Goal: Find specific page/section: Find specific page/section

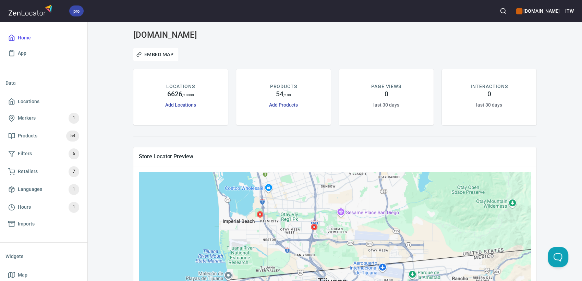
click at [303, 49] on div "Embed Map" at bounding box center [335, 54] width 412 height 21
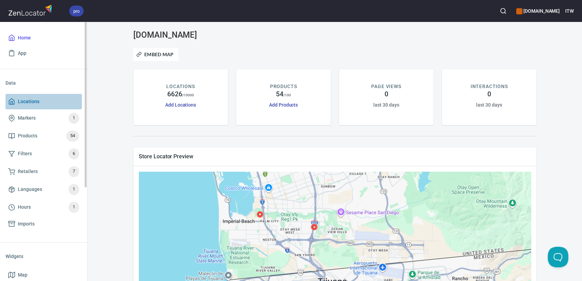
click at [31, 103] on span "Locations" at bounding box center [29, 101] width 22 height 9
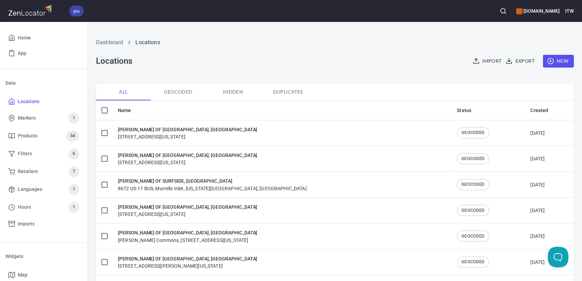
checkbox input "false"
click at [503, 12] on icon "button" at bounding box center [503, 11] width 7 height 7
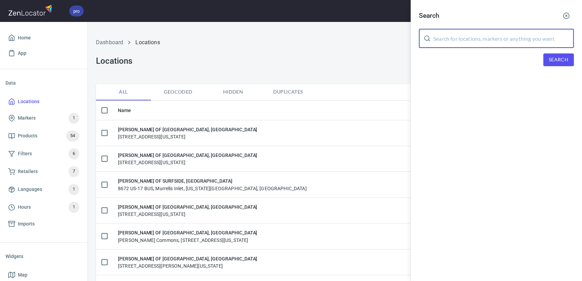
click at [444, 40] on input "text" at bounding box center [504, 38] width 141 height 19
type input "60077"
click at [552, 58] on span "Search" at bounding box center [559, 60] width 20 height 9
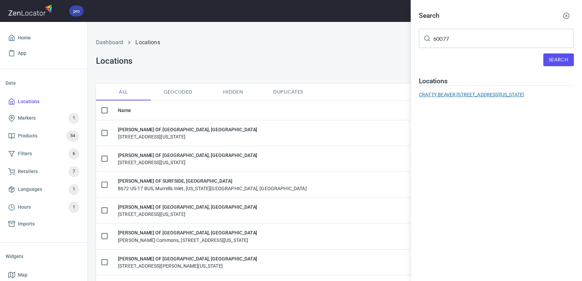
click at [469, 94] on div "CRAFTY BEAVER, 4810 Oakton St, Skokie, Illinois 60077, United States" at bounding box center [496, 94] width 155 height 7
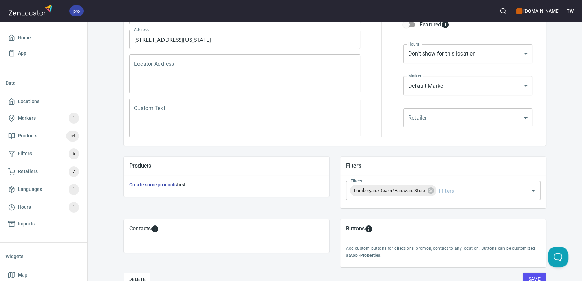
scroll to position [148, 0]
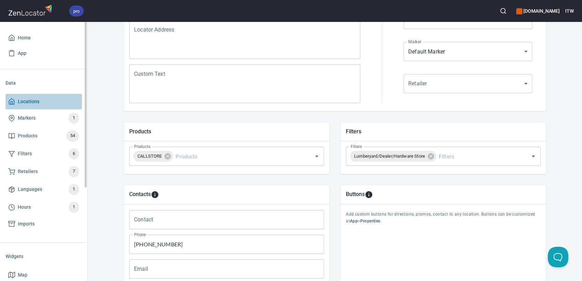
click at [28, 101] on span "Locations" at bounding box center [29, 101] width 22 height 9
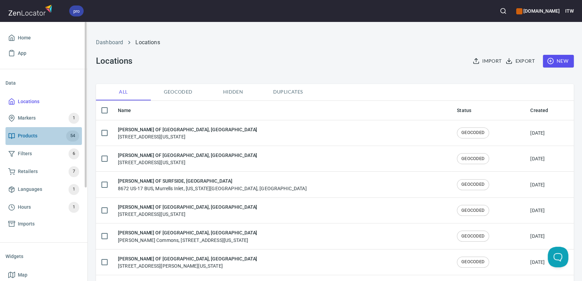
click at [25, 133] on span "Products" at bounding box center [28, 136] width 20 height 9
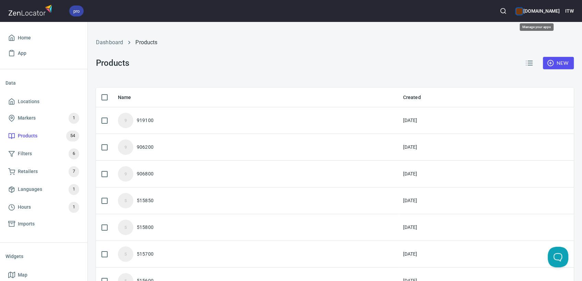
click at [518, 12] on div "color-CE600E" at bounding box center [520, 11] width 6 height 6
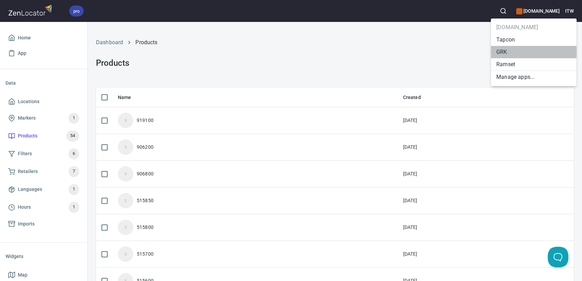
click at [508, 53] on li "GRK" at bounding box center [534, 52] width 86 height 12
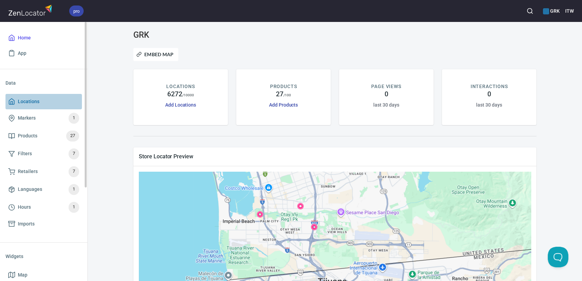
click at [39, 101] on span "Locations" at bounding box center [43, 101] width 71 height 9
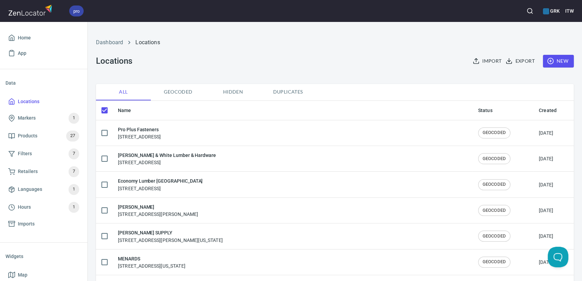
checkbox input "false"
click at [533, 9] on icon "button" at bounding box center [530, 11] width 7 height 7
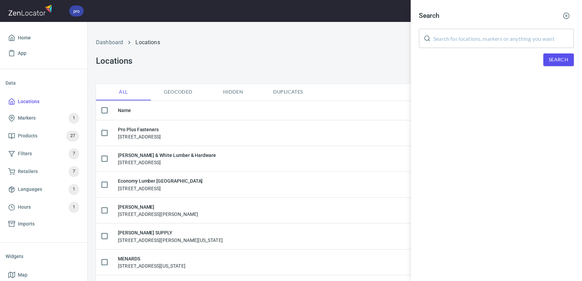
click at [489, 37] on input "text" at bounding box center [504, 38] width 141 height 19
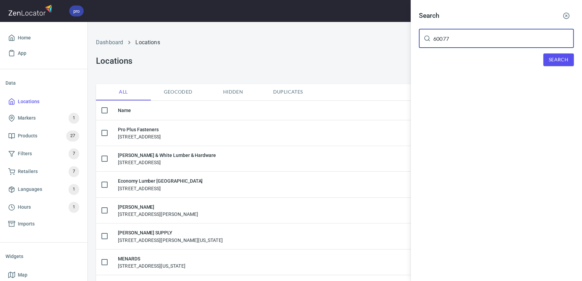
type input "60077"
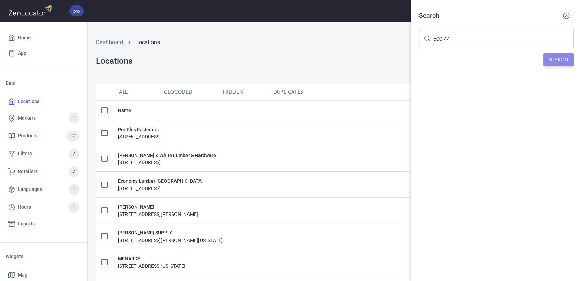
click at [544, 54] on button "Search" at bounding box center [559, 60] width 31 height 13
click at [472, 94] on div "CRAFTY BEAVER, 4810 OAKTON ST, SKOKIE, 60077, United States" at bounding box center [496, 94] width 155 height 7
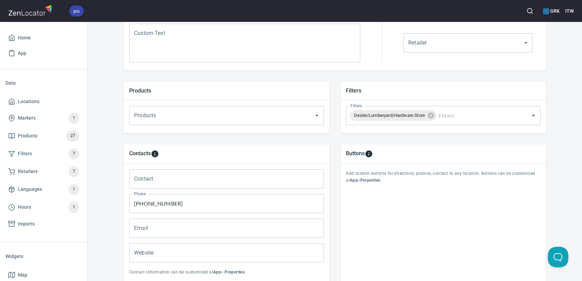
scroll to position [190, 0]
click at [212, 114] on input "Products" at bounding box center [216, 114] width 169 height 13
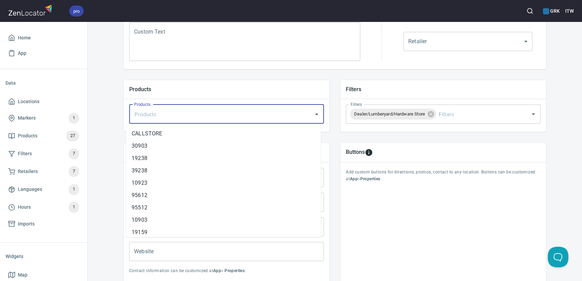
click at [118, 96] on div "Products Products Products" at bounding box center [226, 106] width 217 height 62
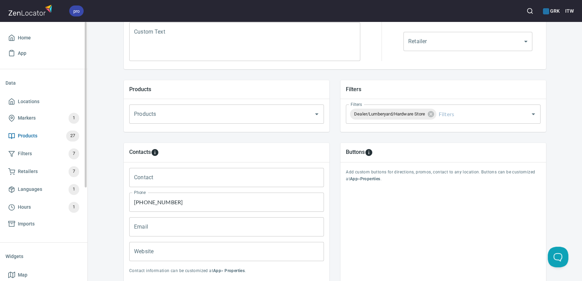
click at [28, 135] on span "Products" at bounding box center [28, 136] width 20 height 9
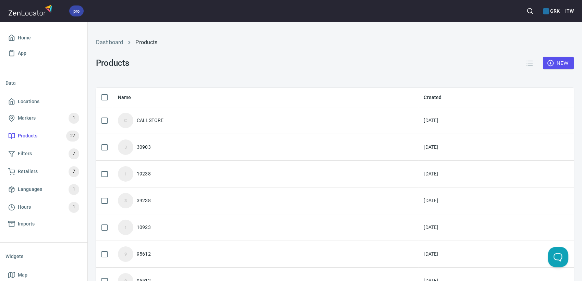
click at [530, 11] on icon "button" at bounding box center [530, 11] width 7 height 7
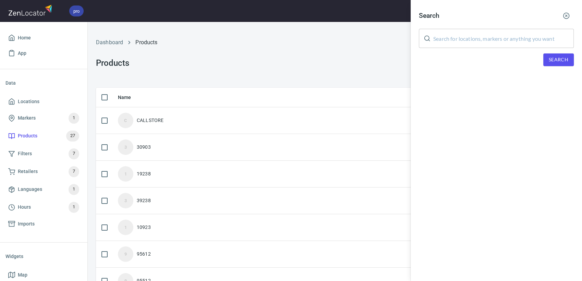
click at [470, 36] on input "text" at bounding box center [504, 38] width 141 height 19
paste input "81271"
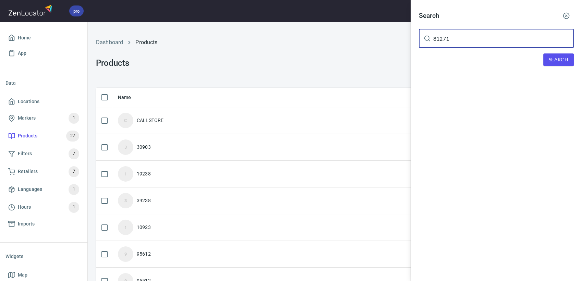
type input "81271"
click at [549, 60] on span "Search" at bounding box center [559, 60] width 20 height 9
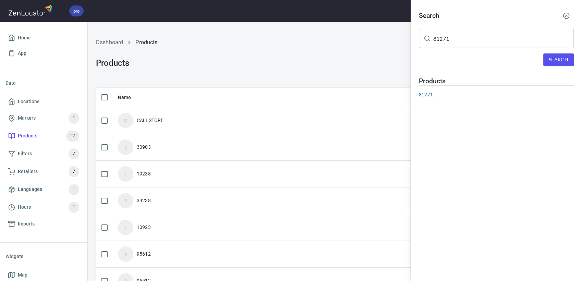
click at [431, 94] on div "81271" at bounding box center [496, 94] width 155 height 7
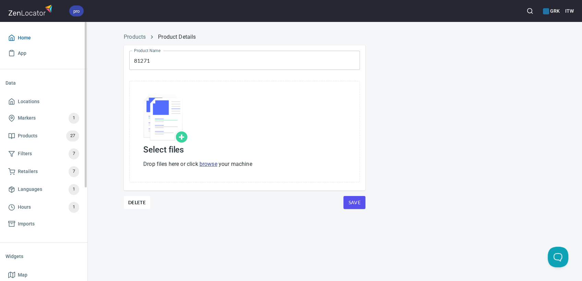
click at [25, 36] on span "Home" at bounding box center [24, 38] width 13 height 9
